Goal: Information Seeking & Learning: Learn about a topic

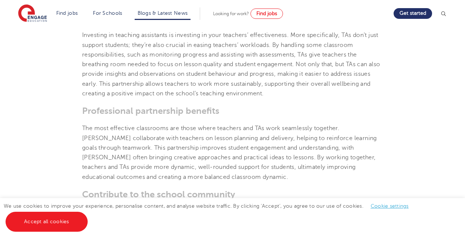
scroll to position [627, 0]
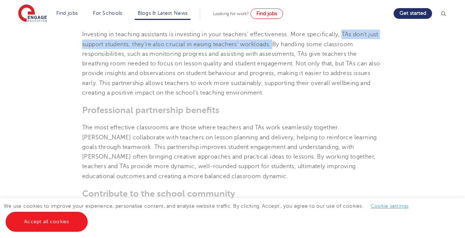
drag, startPoint x: 344, startPoint y: 53, endPoint x: 276, endPoint y: 65, distance: 69.4
click at [276, 65] on span "Investing in teaching assistants is investing in your teachers’ effectiveness. …" at bounding box center [231, 63] width 298 height 65
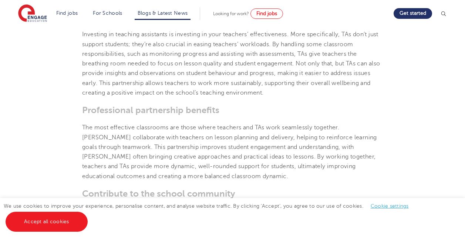
drag, startPoint x: 276, startPoint y: 65, endPoint x: 343, endPoint y: 52, distance: 68.9
click at [343, 52] on span "Investing in teaching assistants is investing in your teachers’ effectiveness. …" at bounding box center [231, 63] width 298 height 65
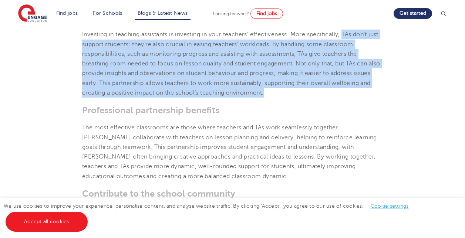
drag, startPoint x: 345, startPoint y: 52, endPoint x: 342, endPoint y: 112, distance: 60.4
click at [342, 98] on p "Investing in teaching assistants is investing in your teachers’ effectiveness. …" at bounding box center [232, 64] width 301 height 68
drag, startPoint x: 342, startPoint y: 112, endPoint x: 317, endPoint y: 84, distance: 37.7
click at [317, 84] on span "Investing in teaching assistants is investing in your teachers’ effectiveness. …" at bounding box center [231, 63] width 298 height 65
drag, startPoint x: 344, startPoint y: 53, endPoint x: 340, endPoint y: 109, distance: 56.4
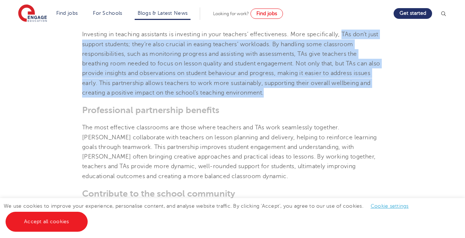
click at [340, 98] on p "Investing in teaching assistants is investing in your teachers’ effectiveness. …" at bounding box center [232, 64] width 301 height 68
copy span "TAs don’t just support students; they’re also crucial in easing teachers’ workl…"
